Goal: Task Accomplishment & Management: Use online tool/utility

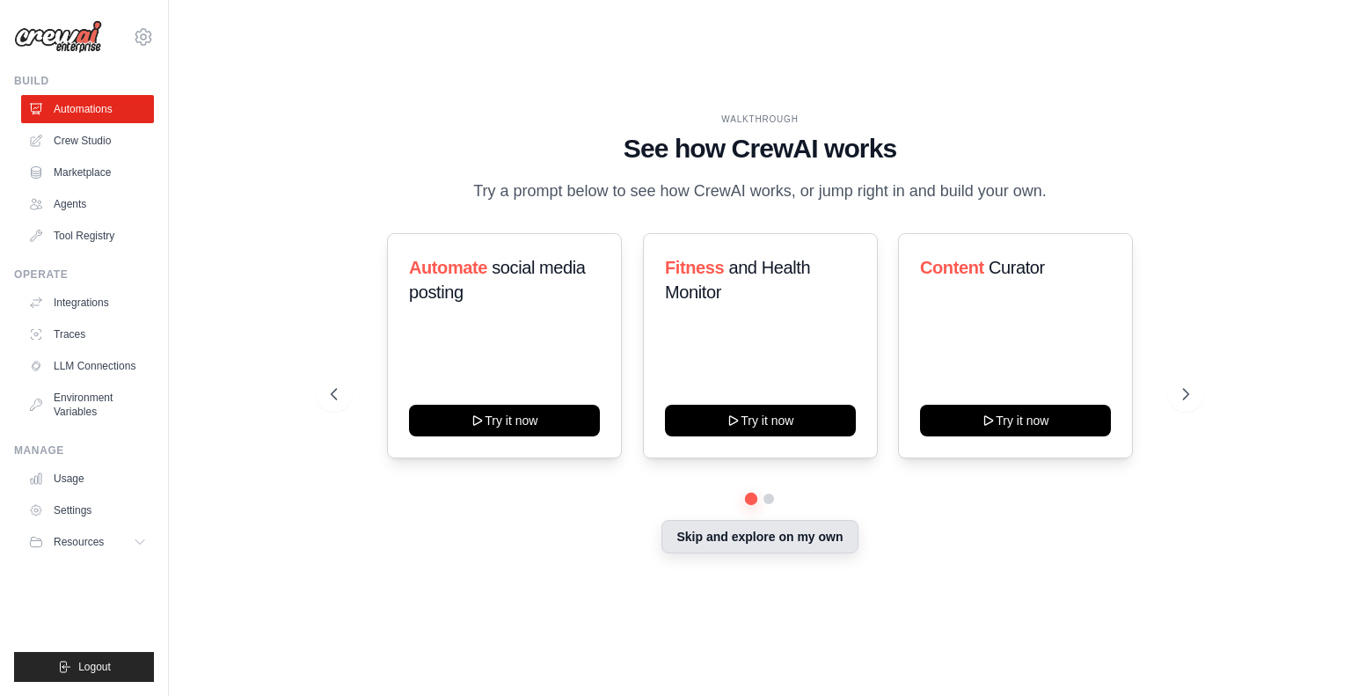
click at [754, 529] on button "Skip and explore on my own" at bounding box center [759, 536] width 196 height 33
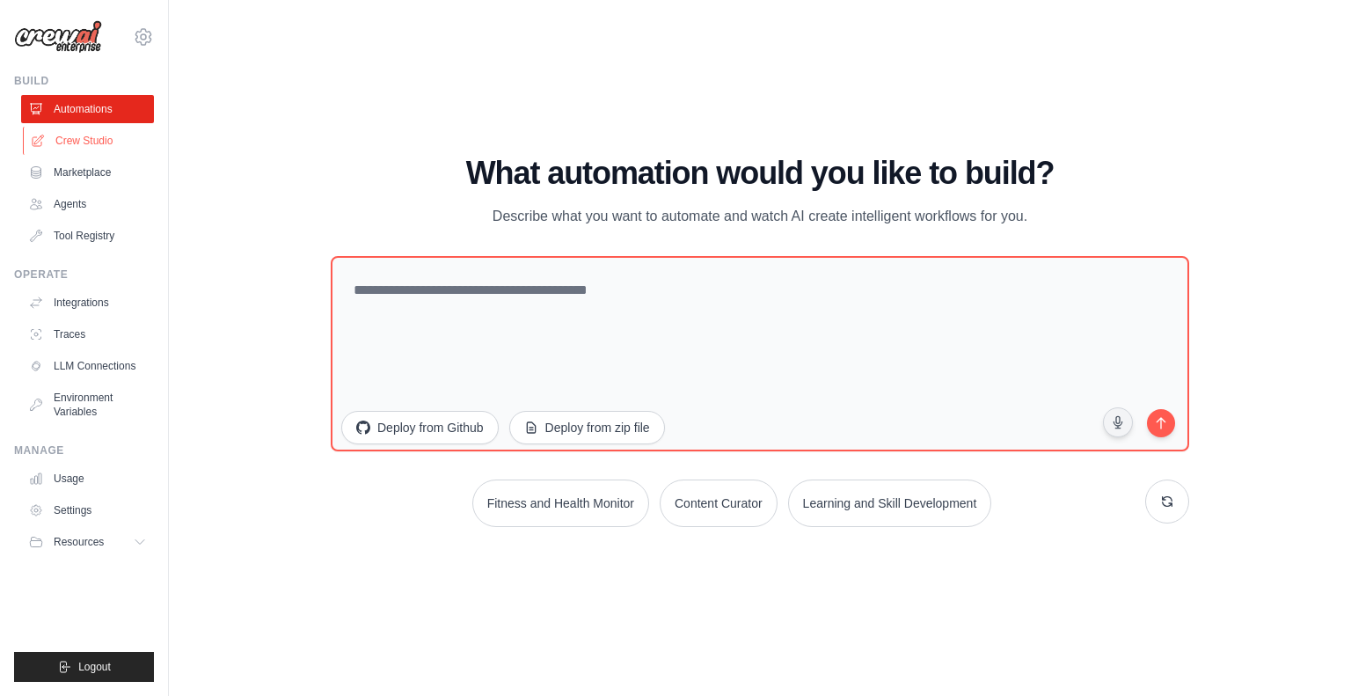
click at [91, 135] on link "Crew Studio" at bounding box center [89, 141] width 133 height 28
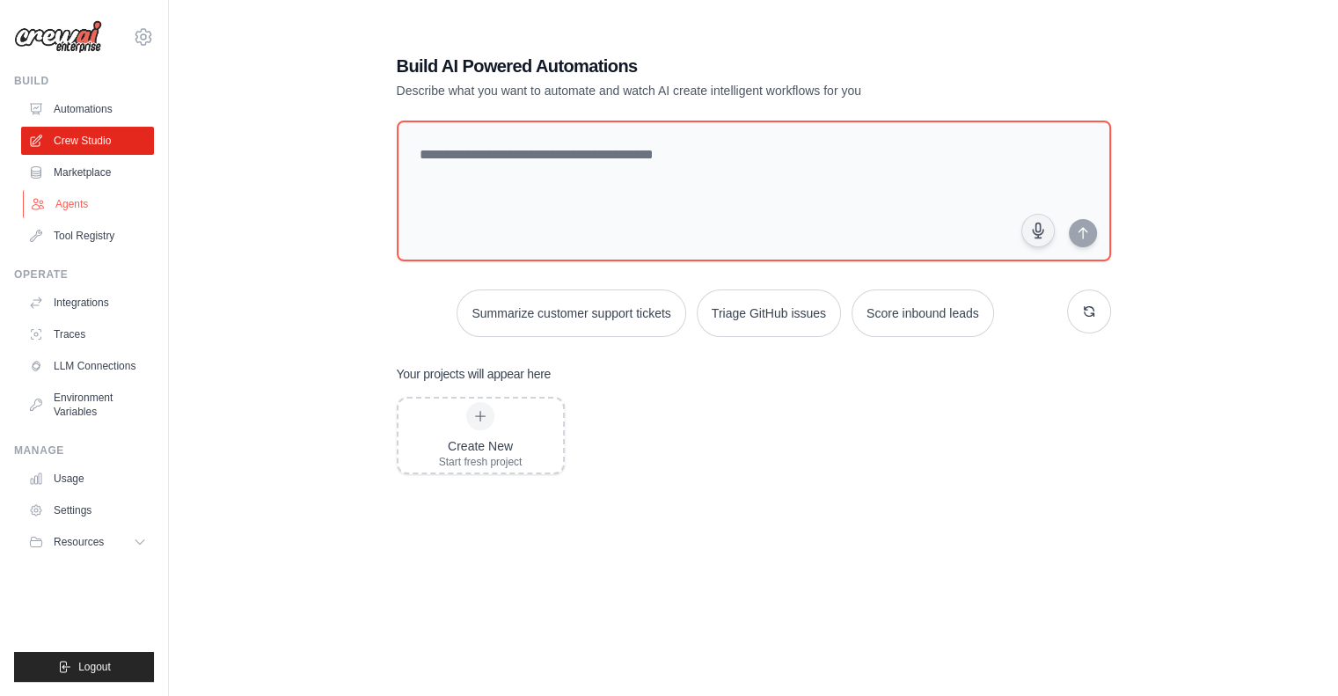
click at [62, 195] on link "Agents" at bounding box center [89, 204] width 133 height 28
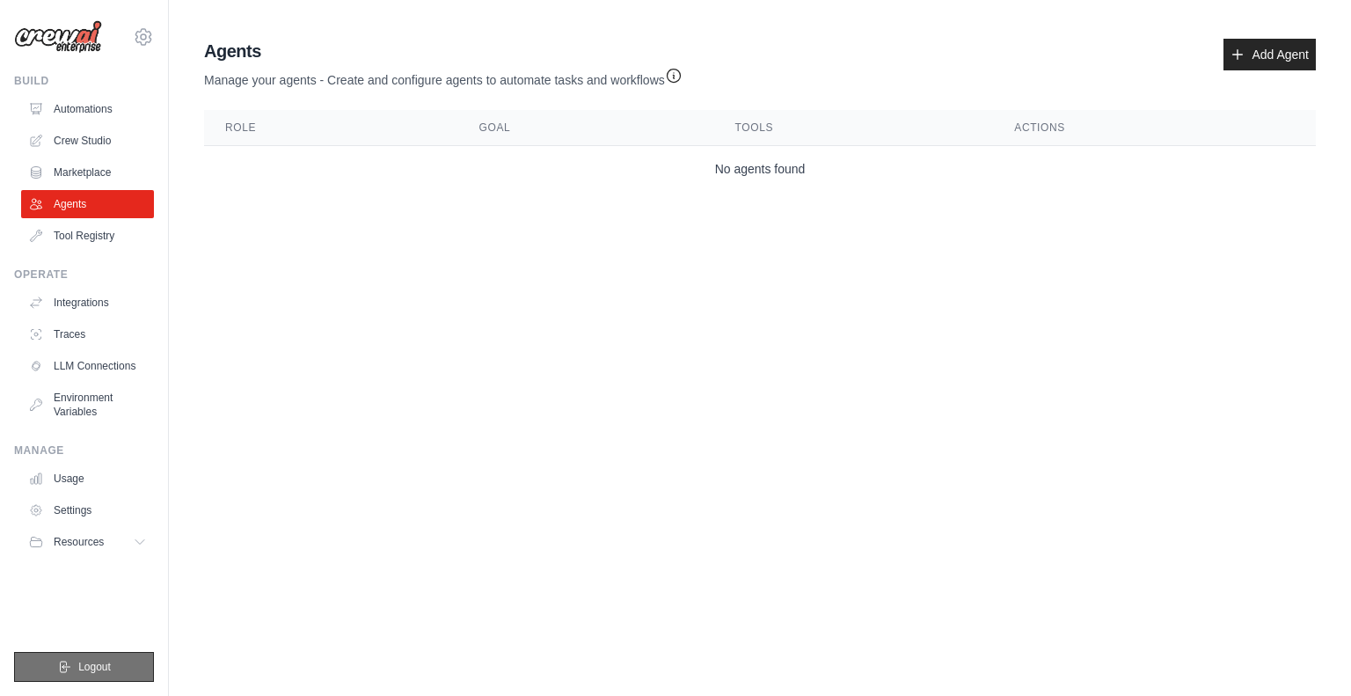
click at [41, 671] on button "Logout" at bounding box center [84, 667] width 140 height 30
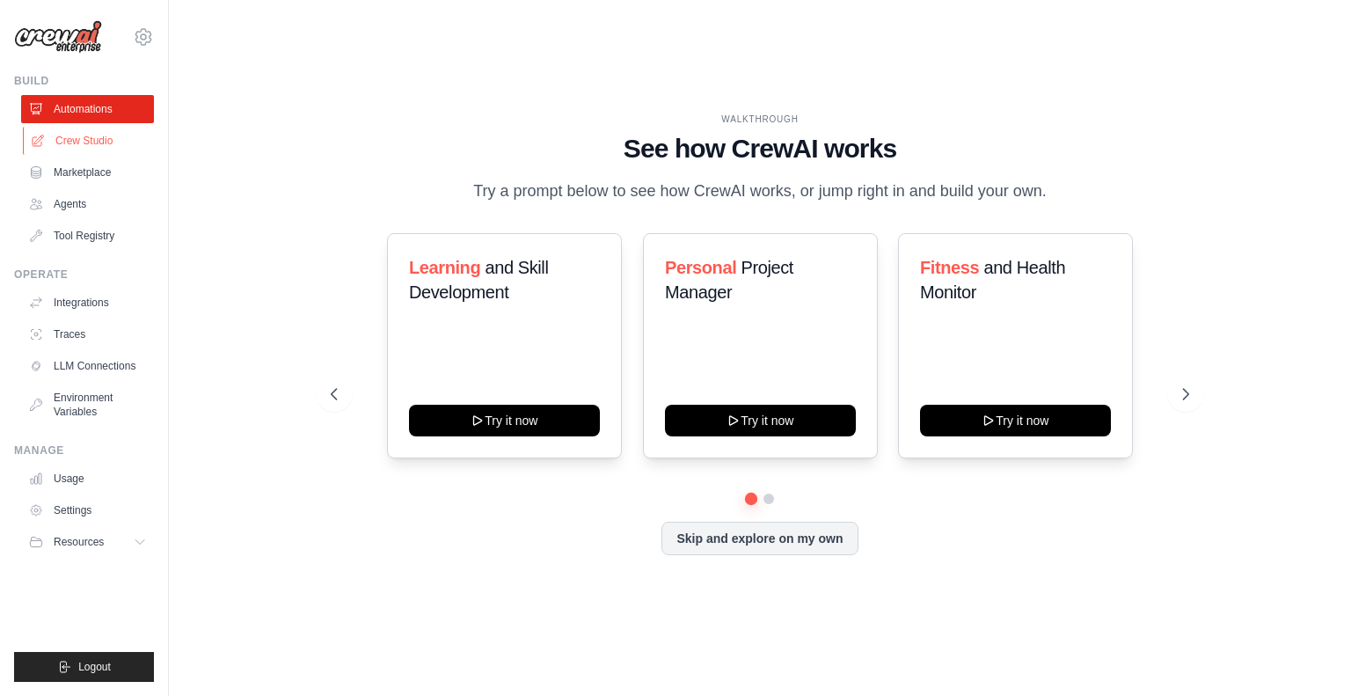
click at [84, 136] on link "Crew Studio" at bounding box center [89, 141] width 133 height 28
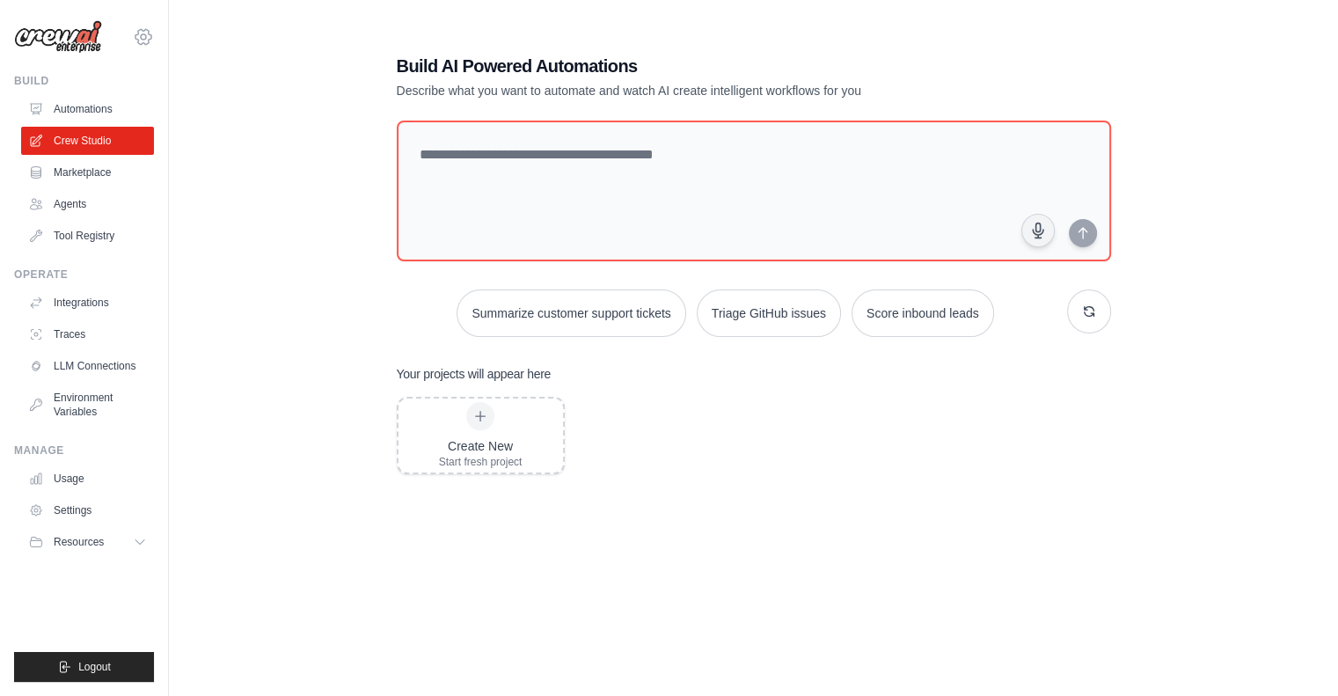
click at [141, 34] on icon at bounding box center [143, 36] width 21 height 21
click at [59, 361] on link "LLM Connections" at bounding box center [89, 366] width 133 height 28
click at [138, 544] on icon at bounding box center [142, 542] width 14 height 14
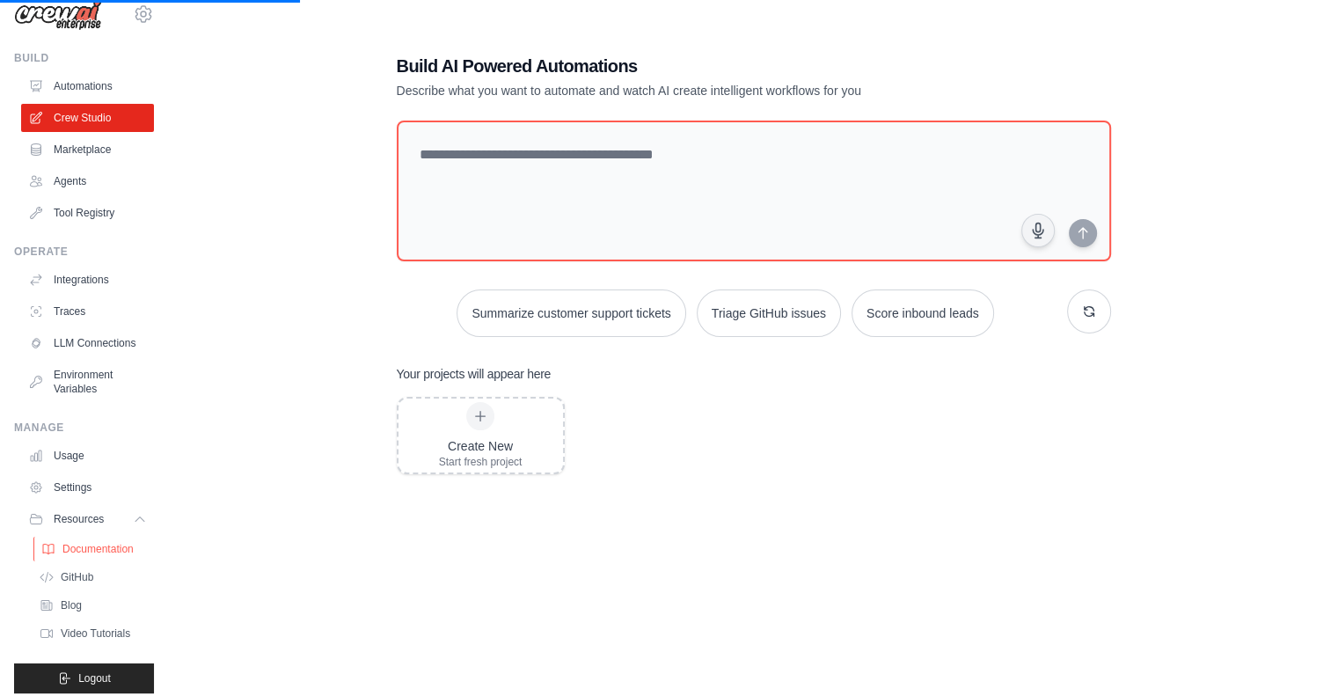
scroll to position [21, 0]
click at [135, 528] on icon at bounding box center [142, 521] width 14 height 14
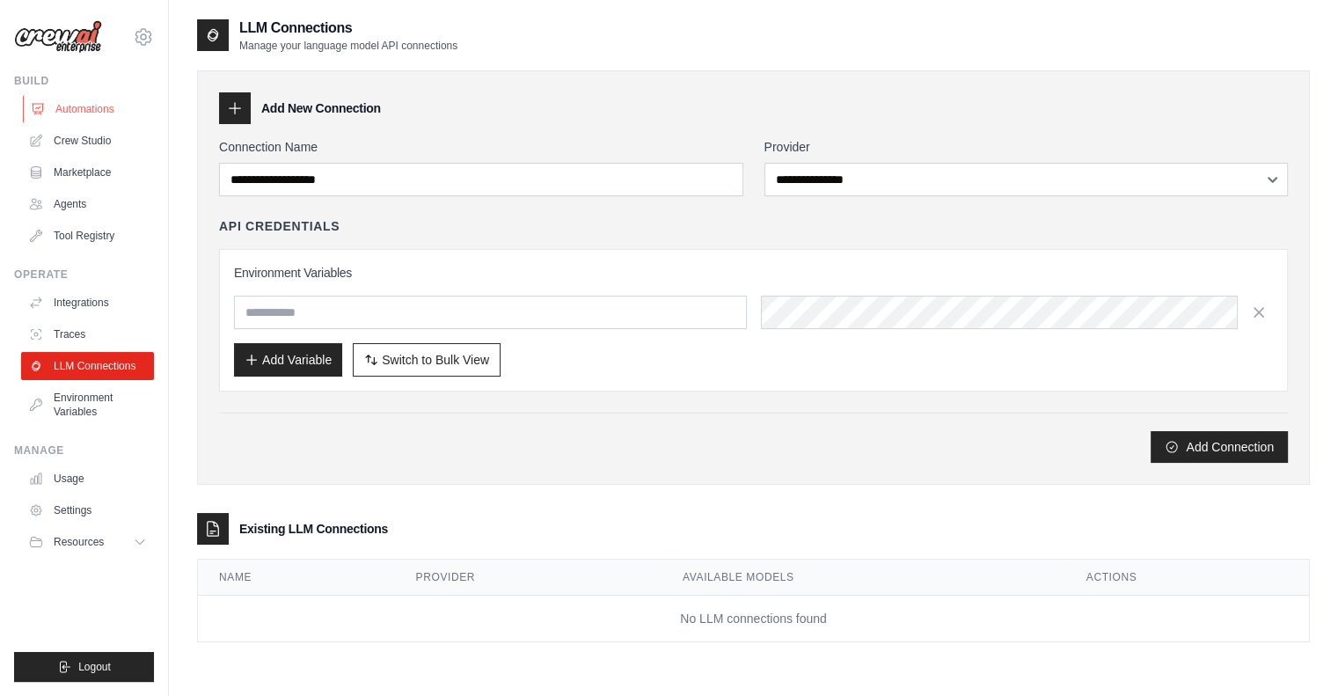
click at [120, 106] on link "Automations" at bounding box center [89, 109] width 133 height 28
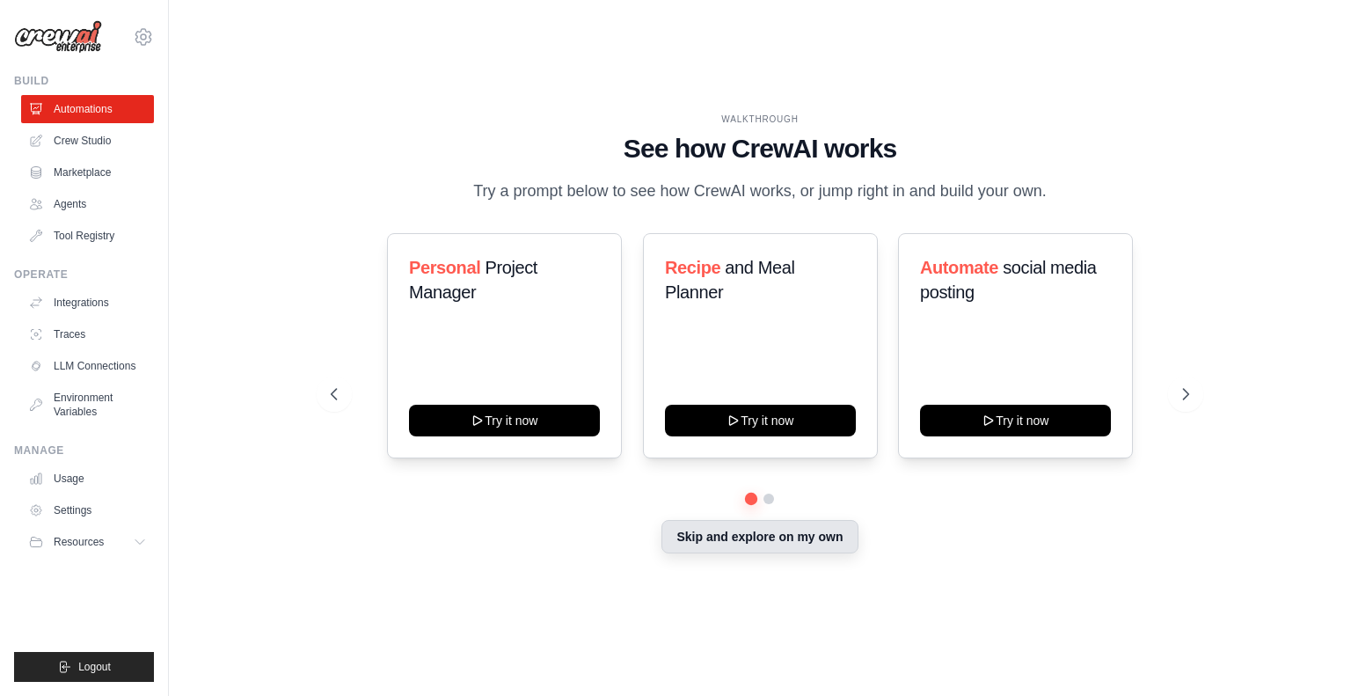
click at [799, 529] on button "Skip and explore on my own" at bounding box center [759, 536] width 196 height 33
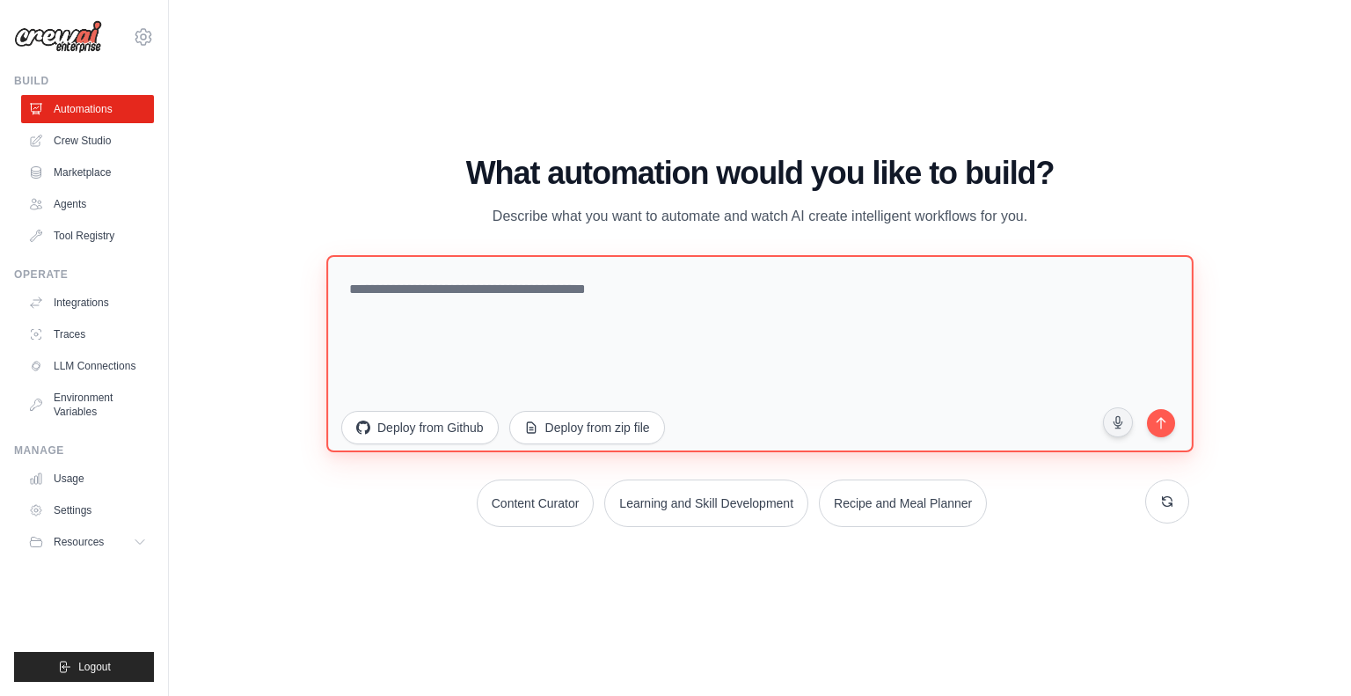
click at [621, 342] on textarea at bounding box center [759, 352] width 867 height 197
click at [557, 305] on textarea at bounding box center [759, 352] width 867 height 197
click at [906, 293] on textarea "**********" at bounding box center [759, 352] width 867 height 197
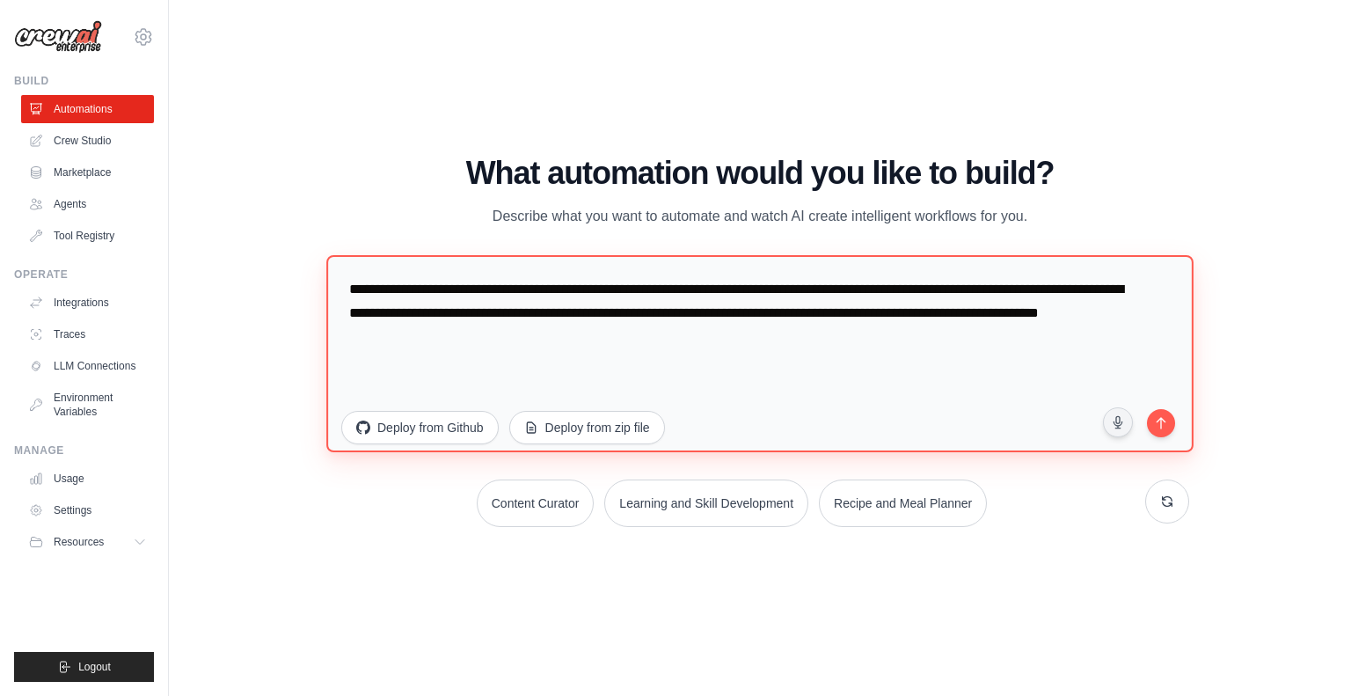
click at [619, 343] on textarea "**********" at bounding box center [759, 352] width 867 height 197
type textarea "**********"
